Goal: Navigation & Orientation: Find specific page/section

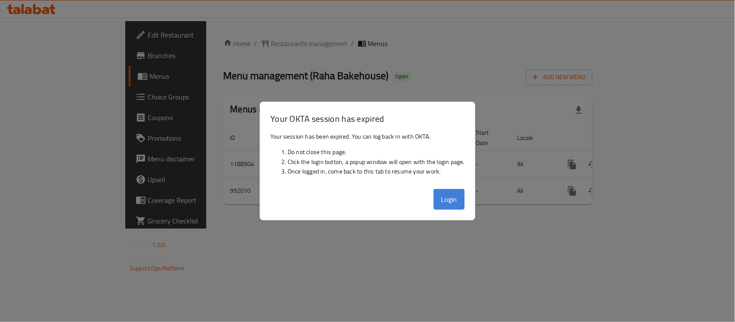
click at [442, 203] on button "Login" at bounding box center [449, 199] width 31 height 21
click at [436, 197] on div "Home / Restaurants management / Menus Menu management ( Raha Bakehouse ) Open A…" at bounding box center [407, 124] width 369 height 173
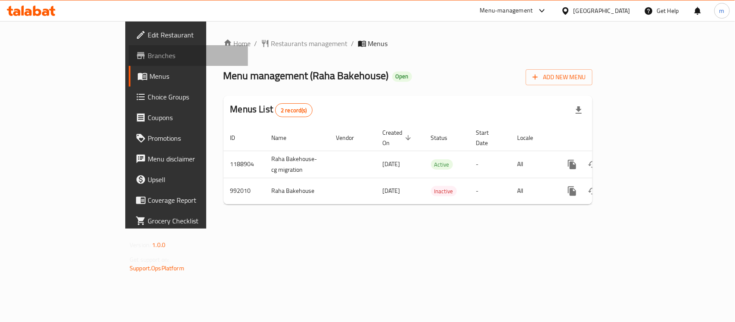
click at [148, 58] on span "Branches" at bounding box center [194, 55] width 93 height 10
click at [271, 38] on span "Restaurants management" at bounding box center [309, 43] width 77 height 10
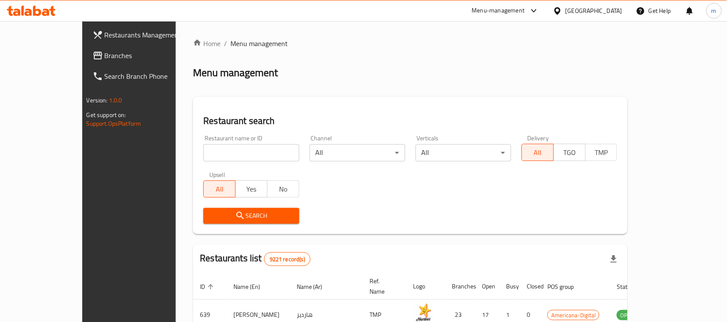
click at [217, 152] on input "search" at bounding box center [251, 152] width 96 height 17
paste input "660327"
type input "660327"
click at [203, 210] on button "Search" at bounding box center [251, 216] width 96 height 16
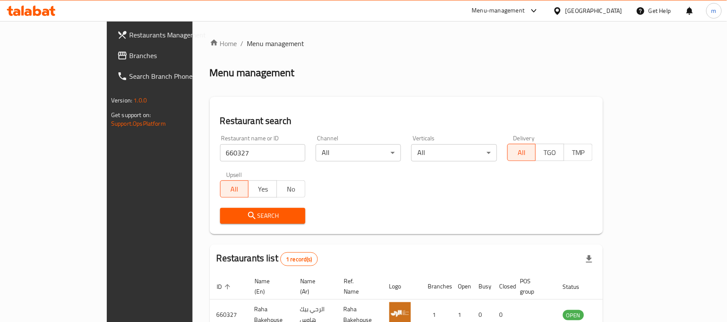
click at [562, 6] on icon at bounding box center [557, 10] width 9 height 9
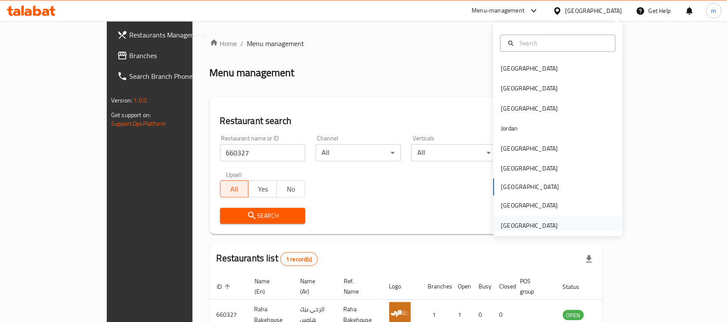
click at [502, 223] on div "[GEOGRAPHIC_DATA]" at bounding box center [529, 225] width 57 height 9
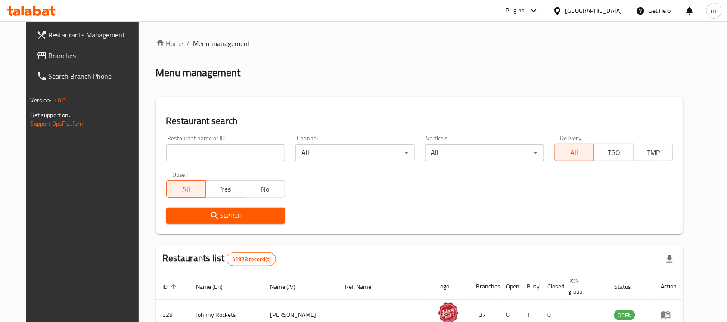
click at [50, 50] on span "Branches" at bounding box center [95, 55] width 92 height 10
